Goal: Transaction & Acquisition: Purchase product/service

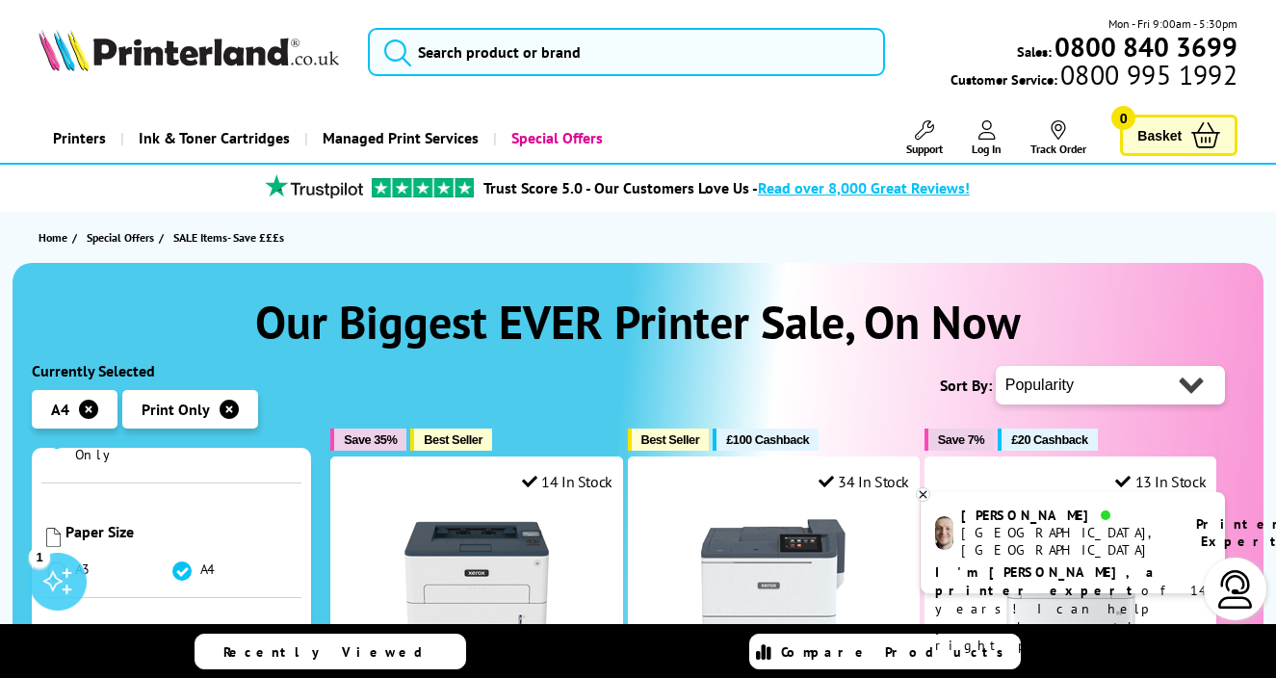
scroll to position [425, 0]
click at [180, 673] on span at bounding box center [181, 682] width 19 height 19
click at [200, 675] on input "radio" at bounding box center [200, 675] width 0 height 0
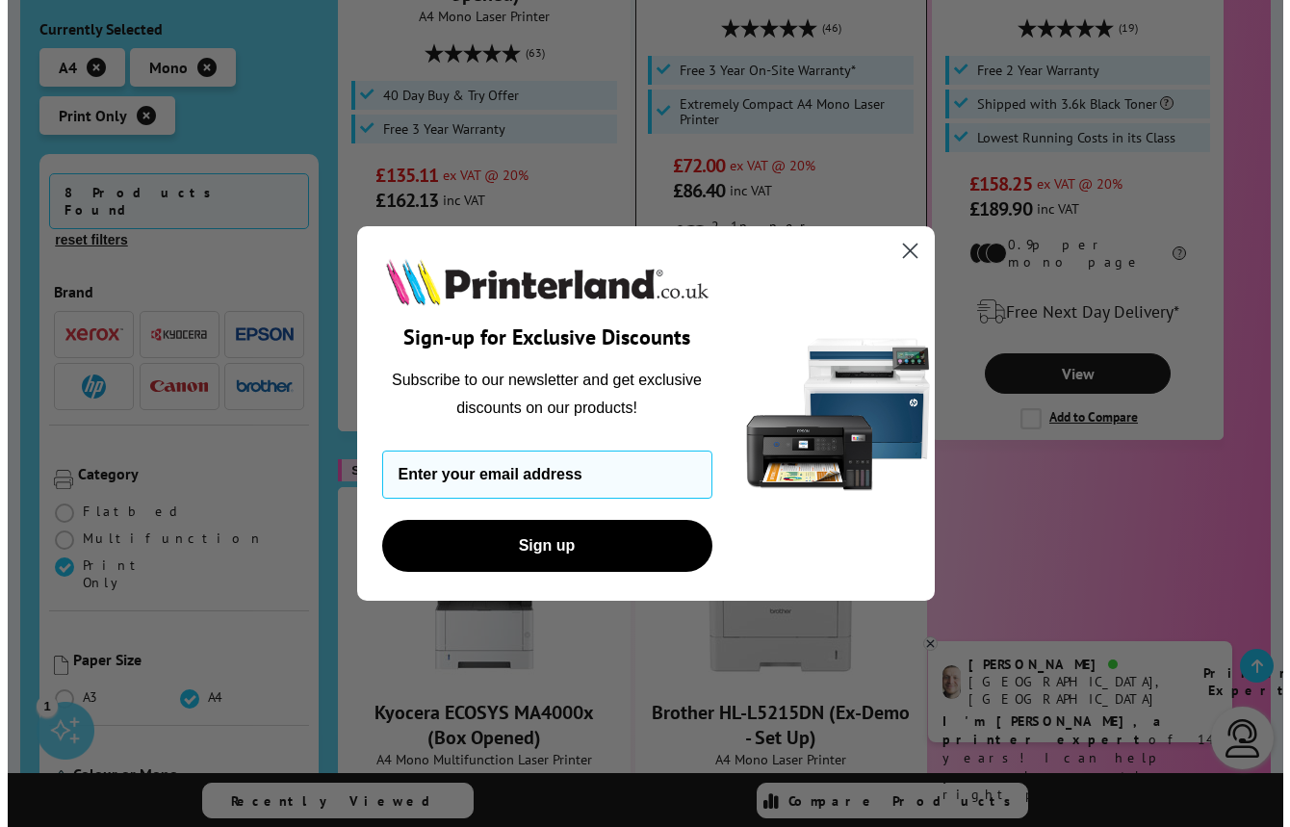
scroll to position [1505, 0]
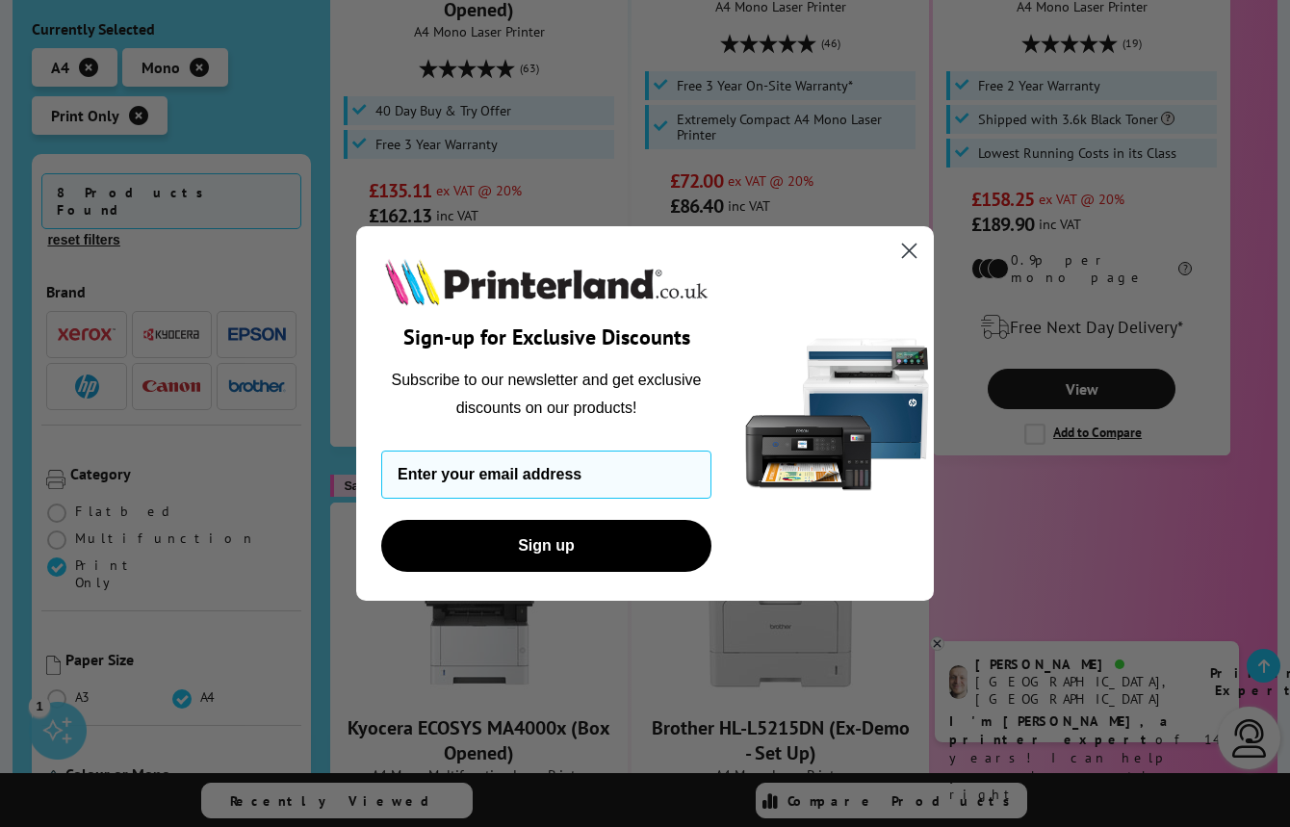
click at [907, 249] on icon "Close dialog" at bounding box center [909, 251] width 13 height 13
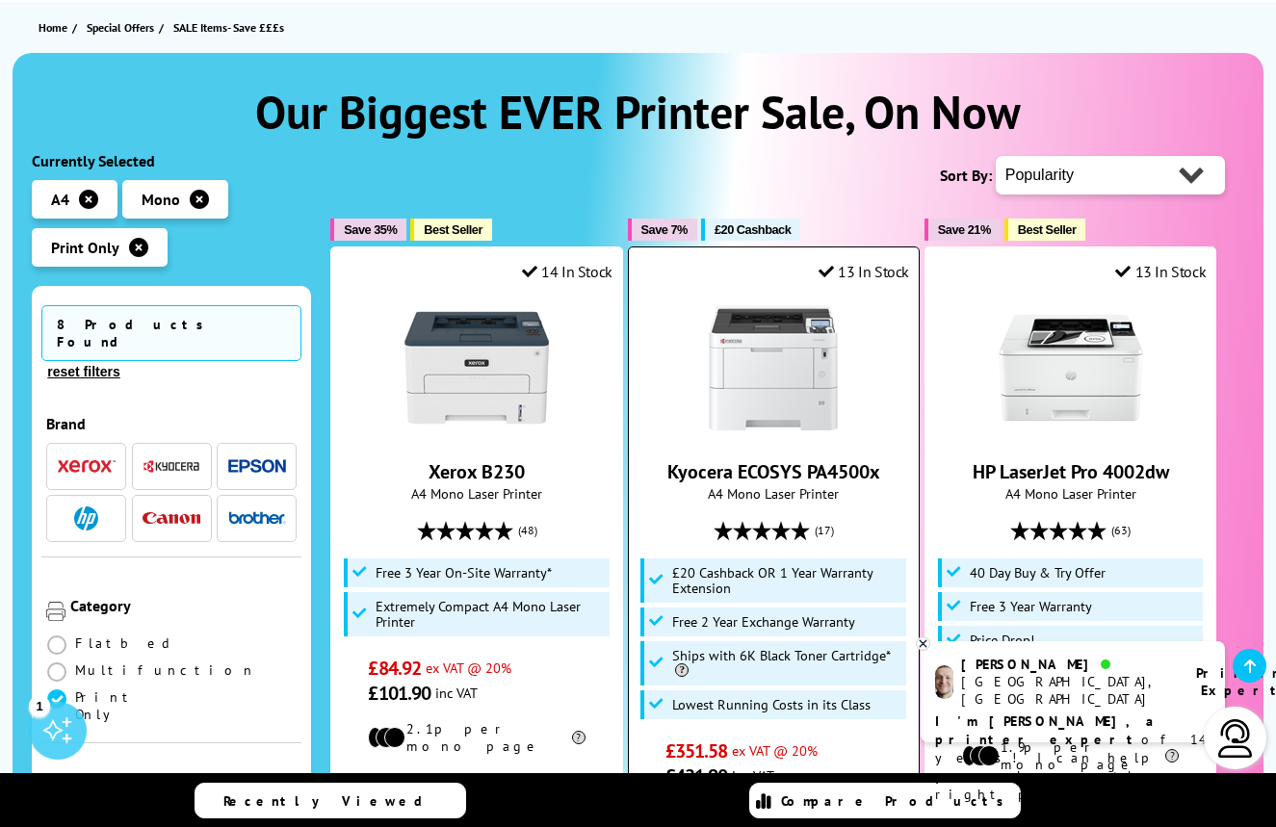
scroll to position [206, 0]
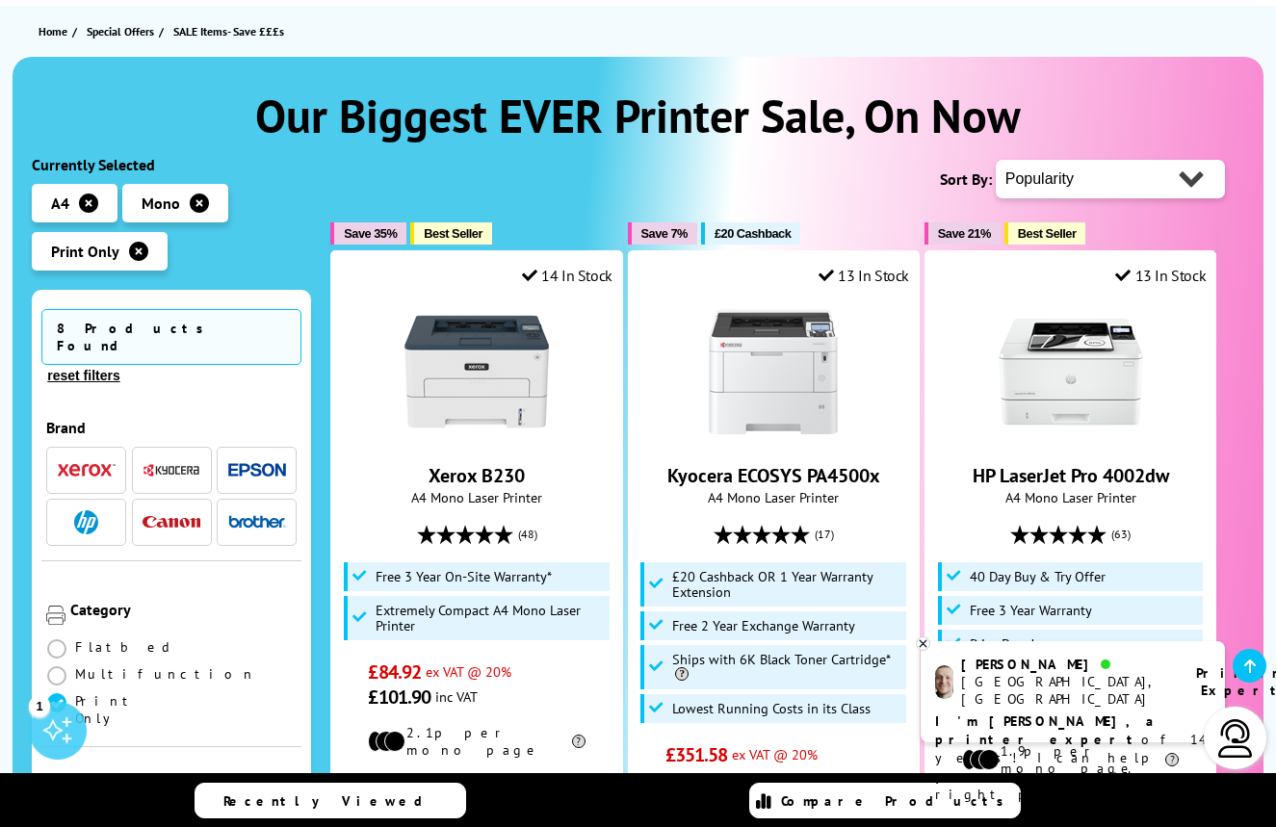
click at [1188, 180] on select "Popularity Rating Price - Low to High Price - High to Low Running Costs - Low t…" at bounding box center [1110, 179] width 229 height 39
select select "Price Ascending"
click at [996, 160] on select "Popularity Rating Price - Low to High Price - High to Low Running Costs - Low t…" at bounding box center [1110, 179] width 229 height 39
